Goal: Navigation & Orientation: Understand site structure

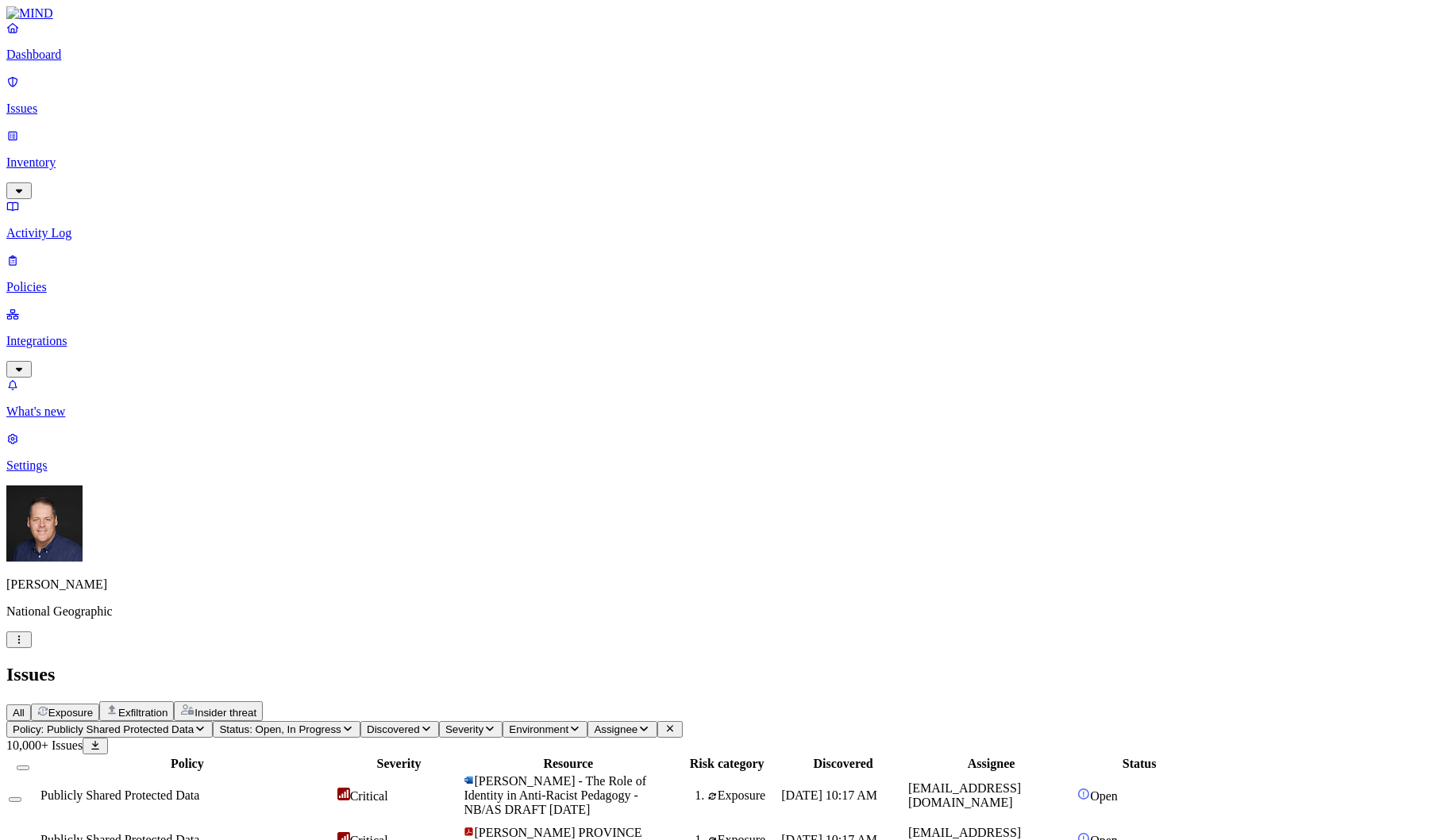
scroll to position [79, 0]
drag, startPoint x: 93, startPoint y: 124, endPoint x: 99, endPoint y: 155, distance: 31.6
click at [93, 155] on p "Inventory" at bounding box center [716, 163] width 1420 height 15
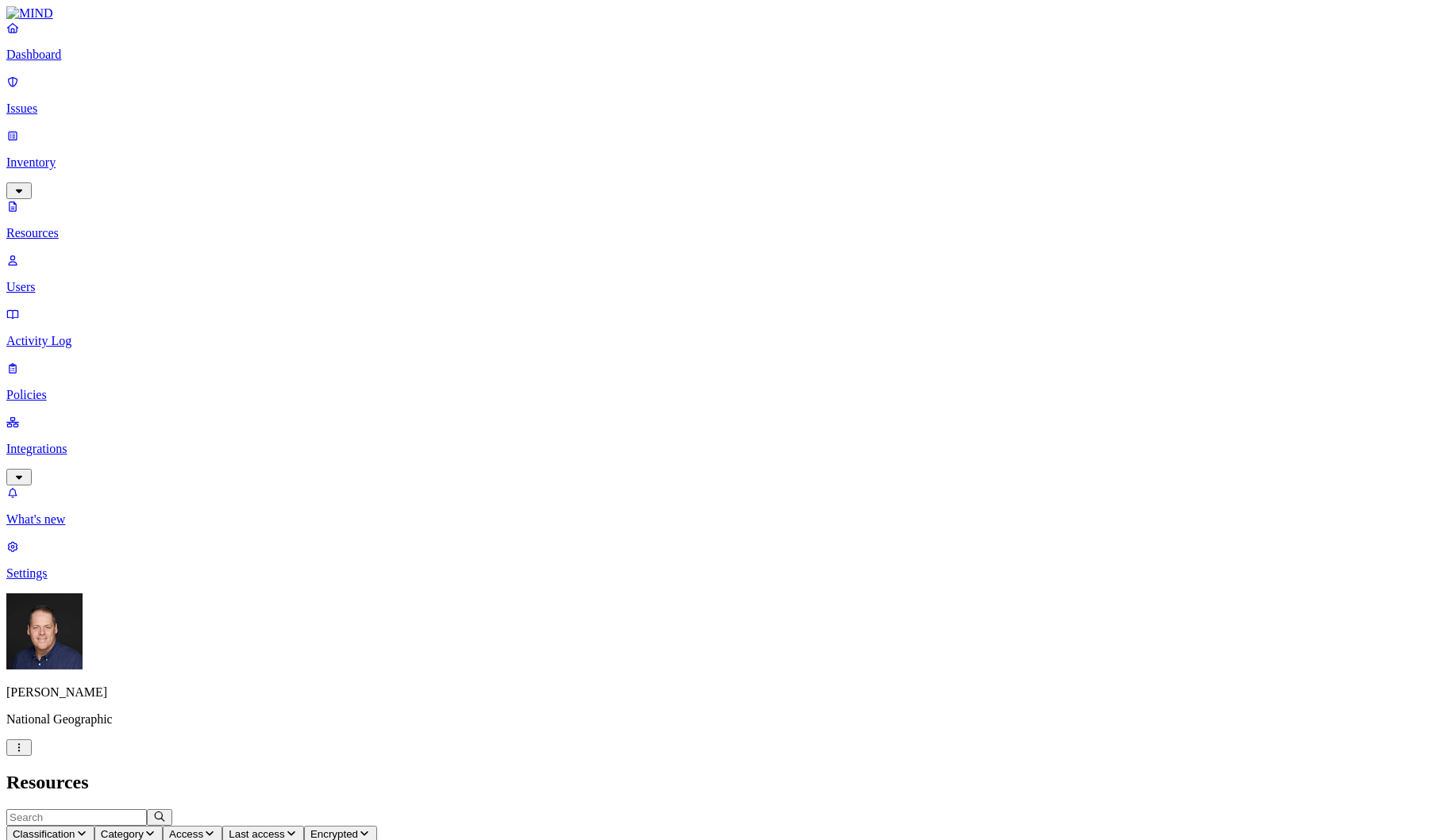
click at [83, 388] on p "Policies" at bounding box center [716, 395] width 1420 height 15
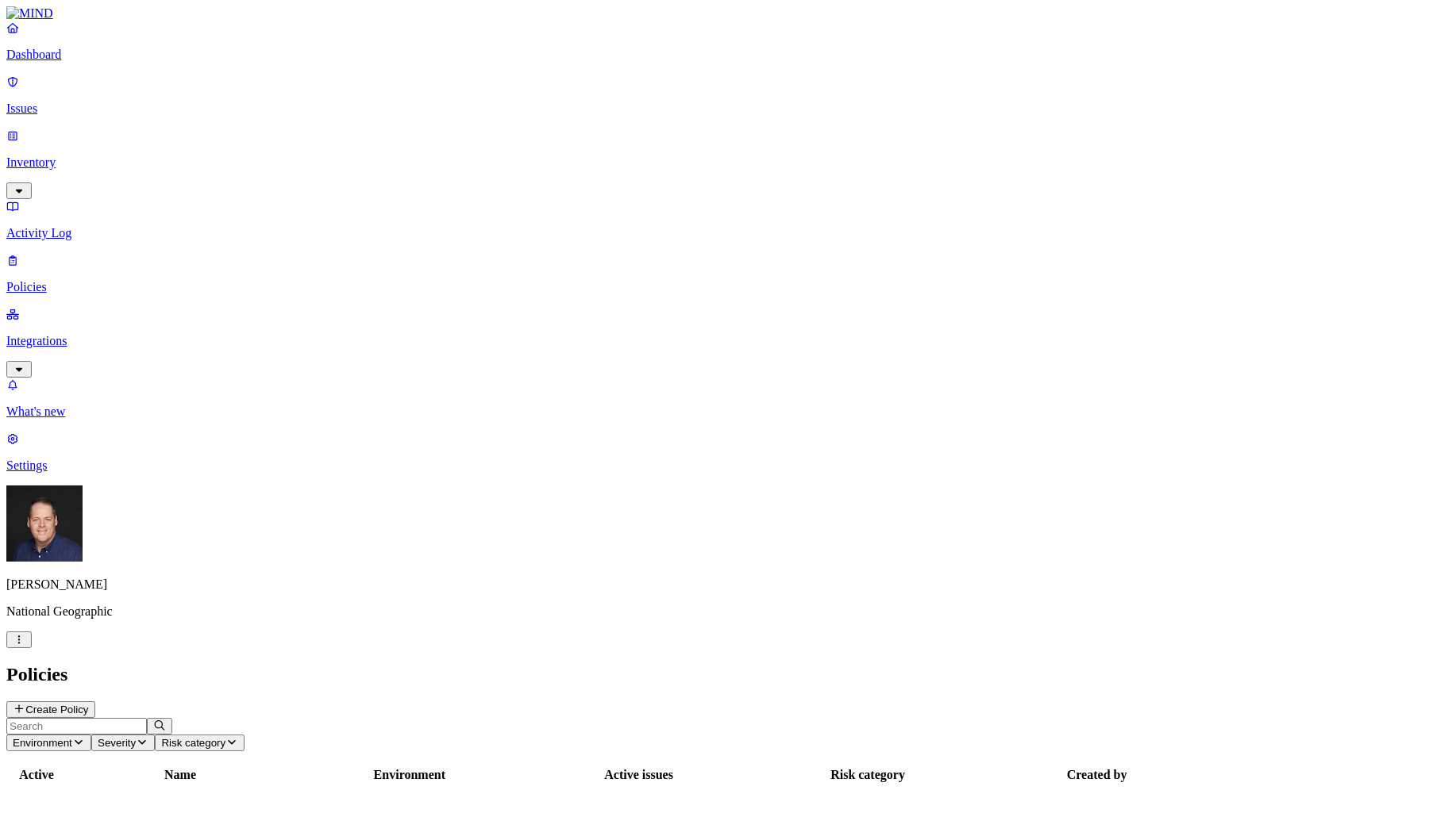
click at [81, 334] on p "Integrations" at bounding box center [716, 342] width 1420 height 15
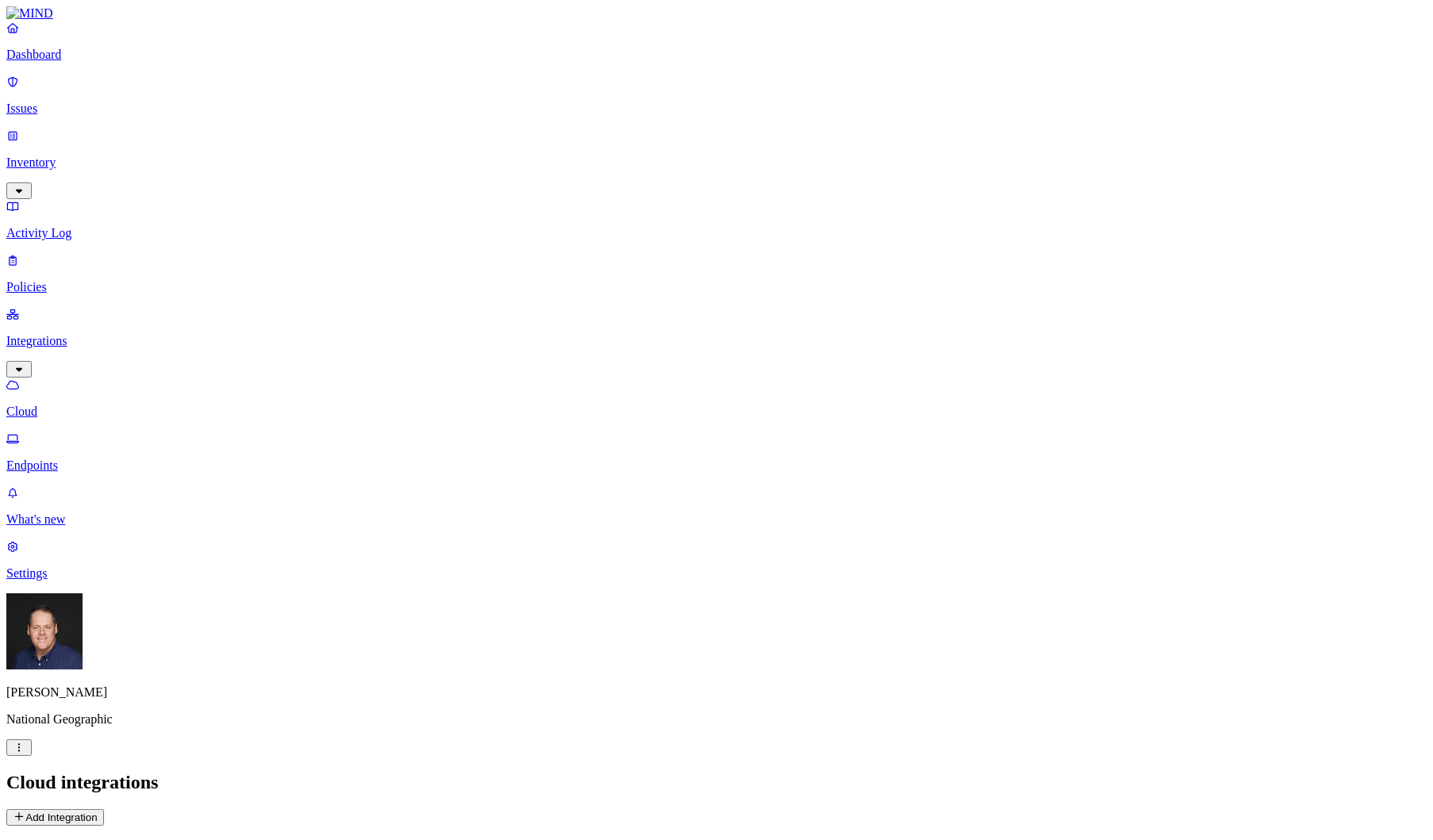
click at [74, 459] on p "Endpoints" at bounding box center [716, 466] width 1420 height 15
